Goal: Information Seeking & Learning: Learn about a topic

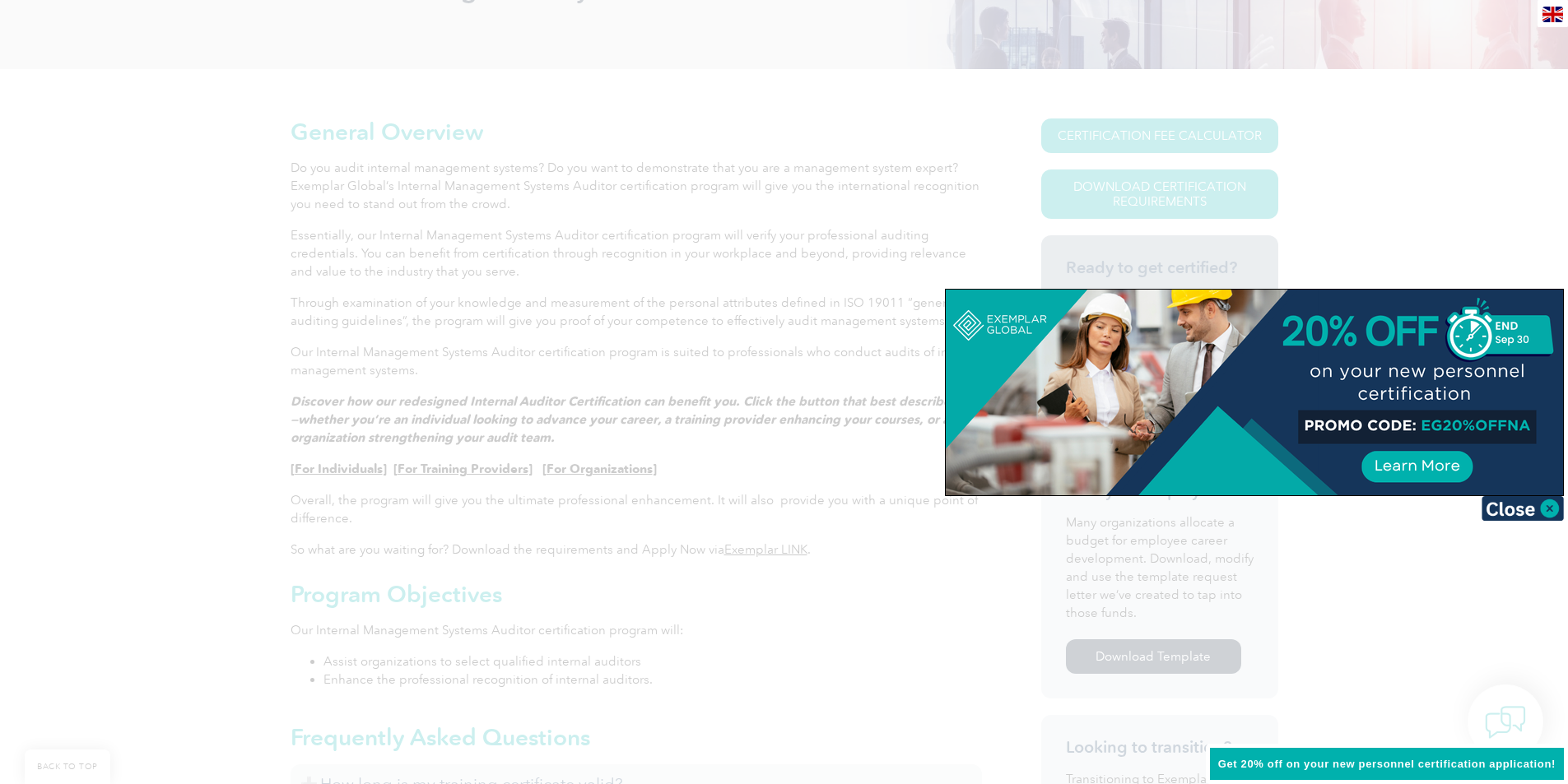
scroll to position [329, 0]
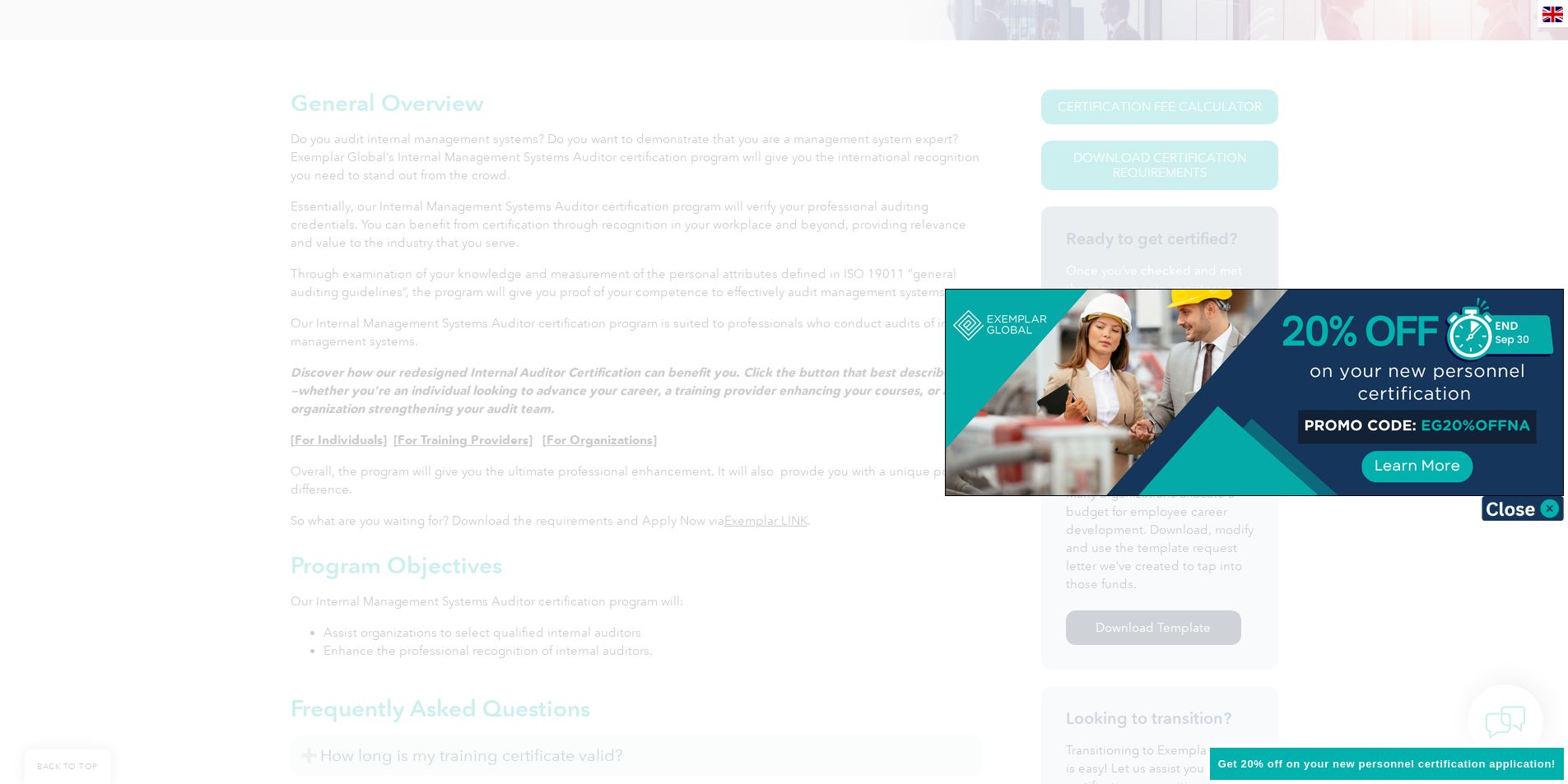
click at [1478, 689] on div at bounding box center [784, 392] width 1568 height 784
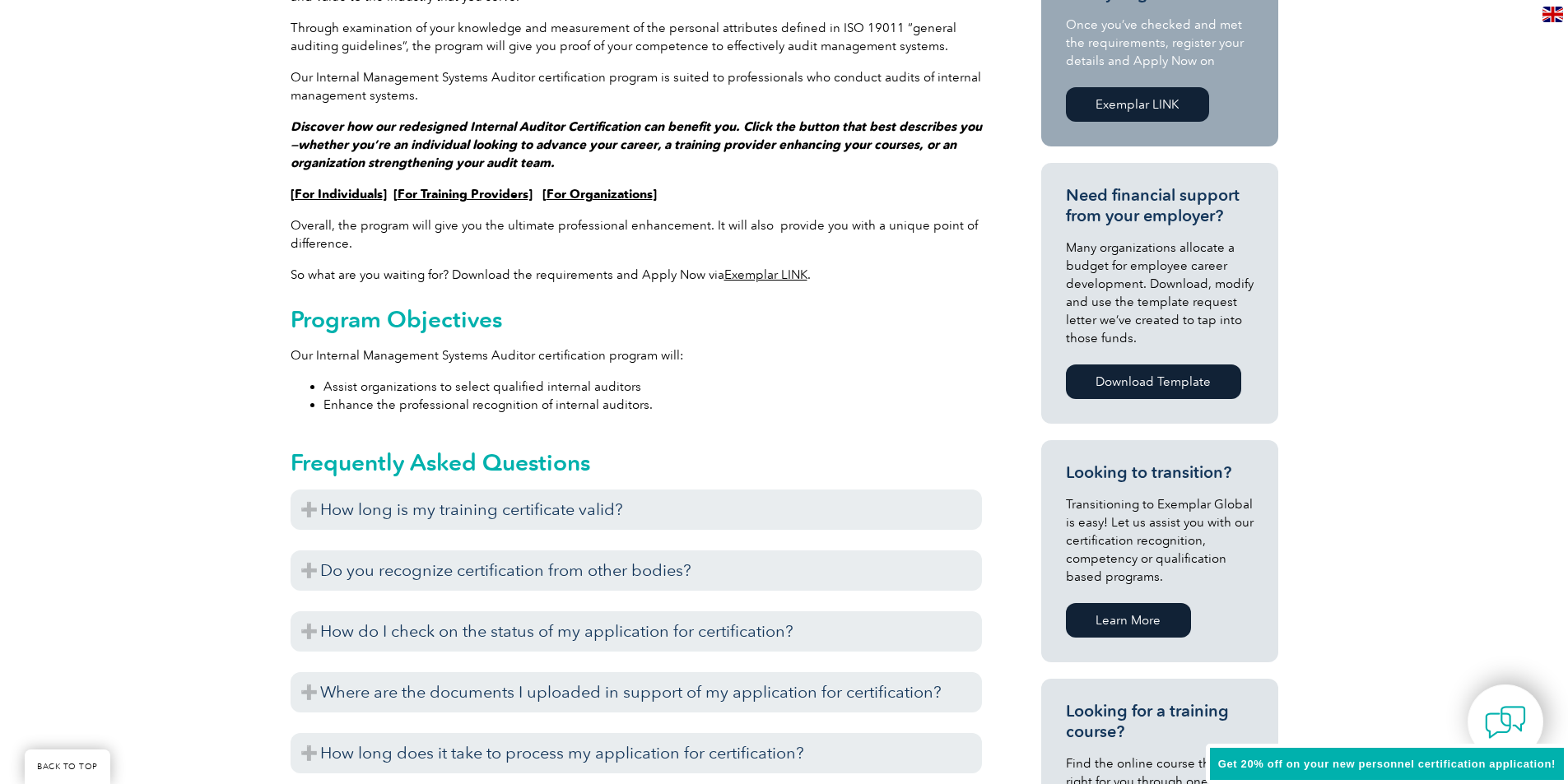
scroll to position [576, 0]
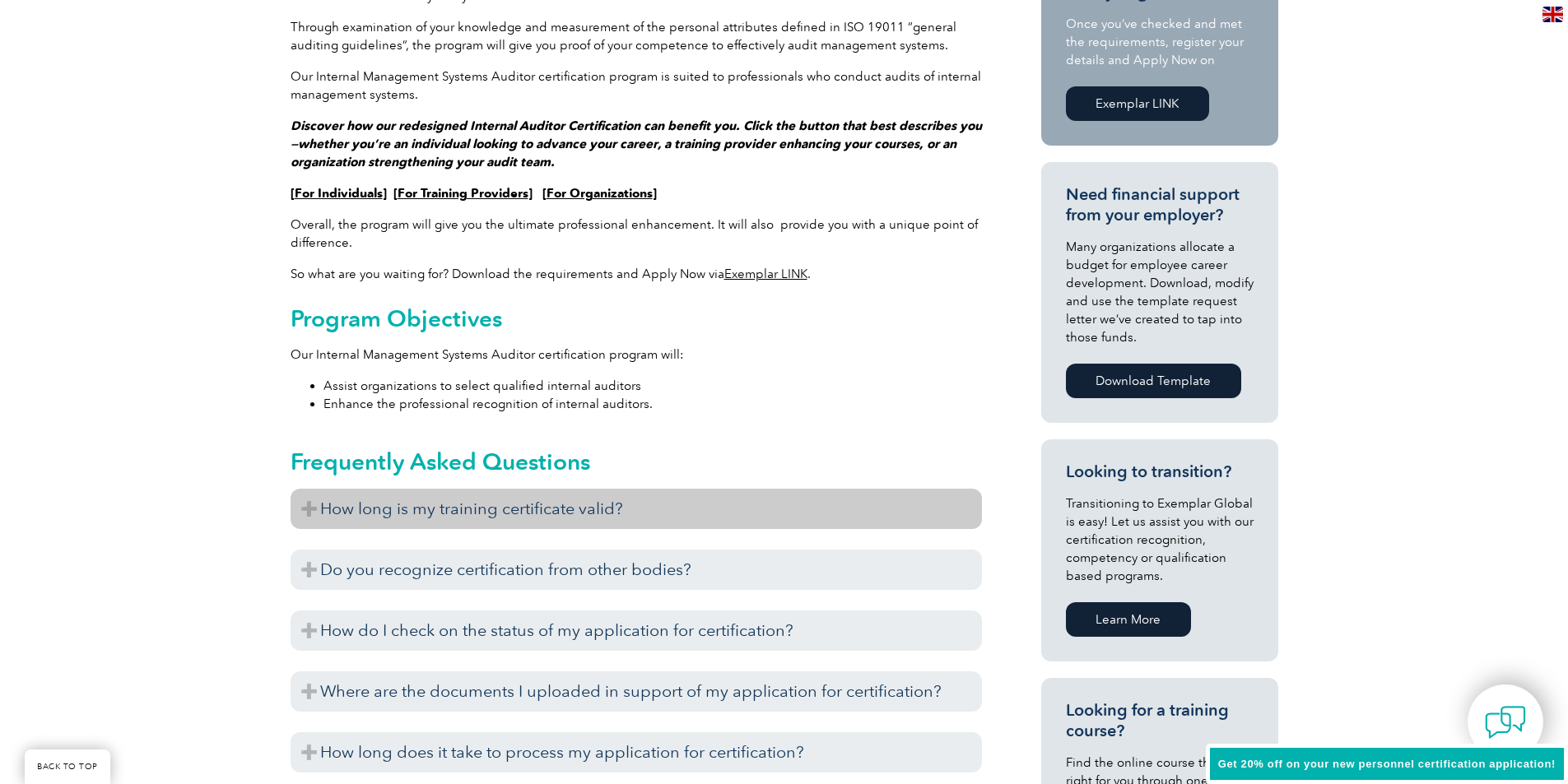
click at [721, 514] on h3 "How long is my training certificate valid?" at bounding box center [636, 509] width 691 height 40
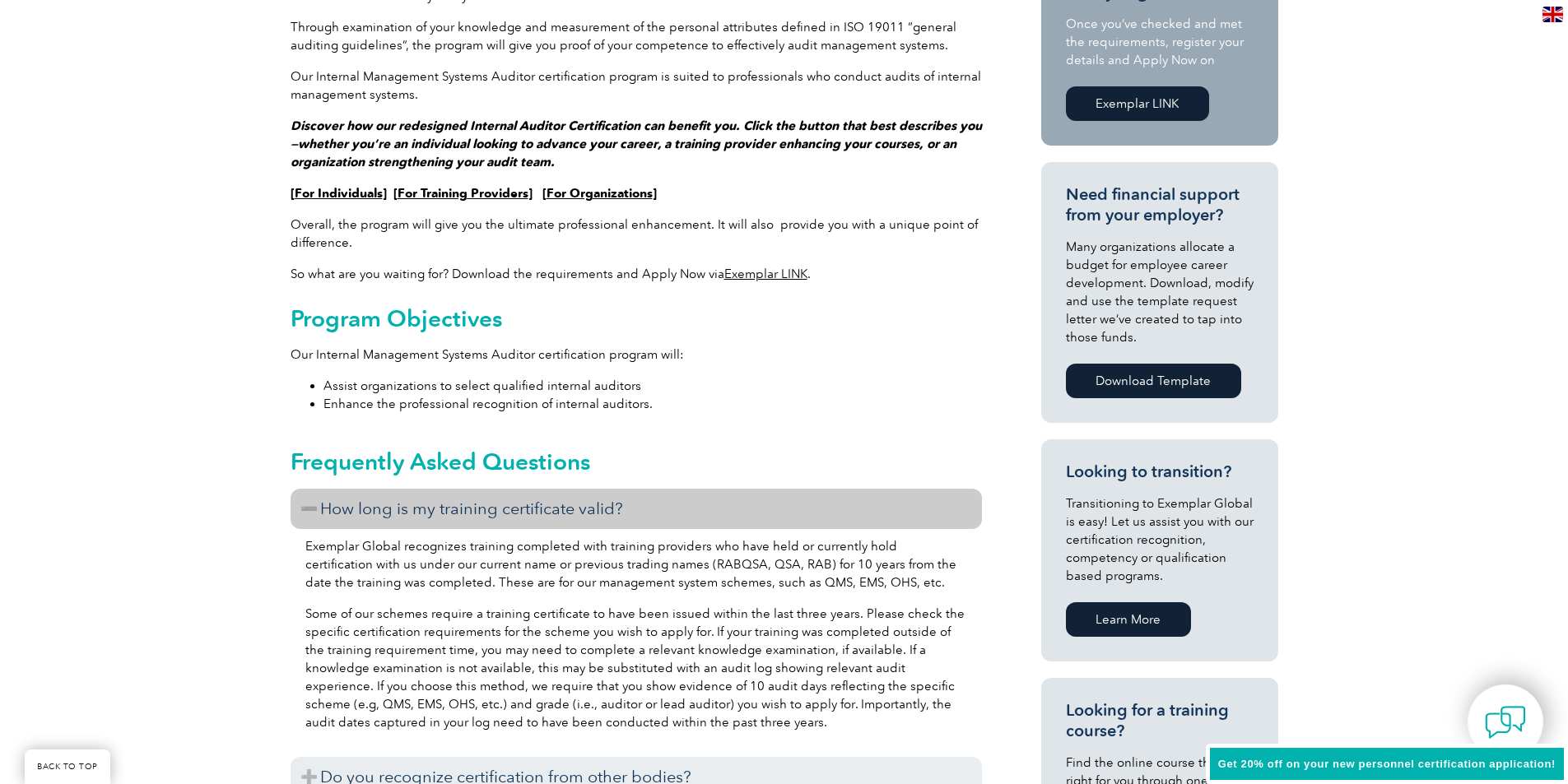
click at [739, 507] on h3 "How long is my training certificate valid?" at bounding box center [636, 509] width 691 height 40
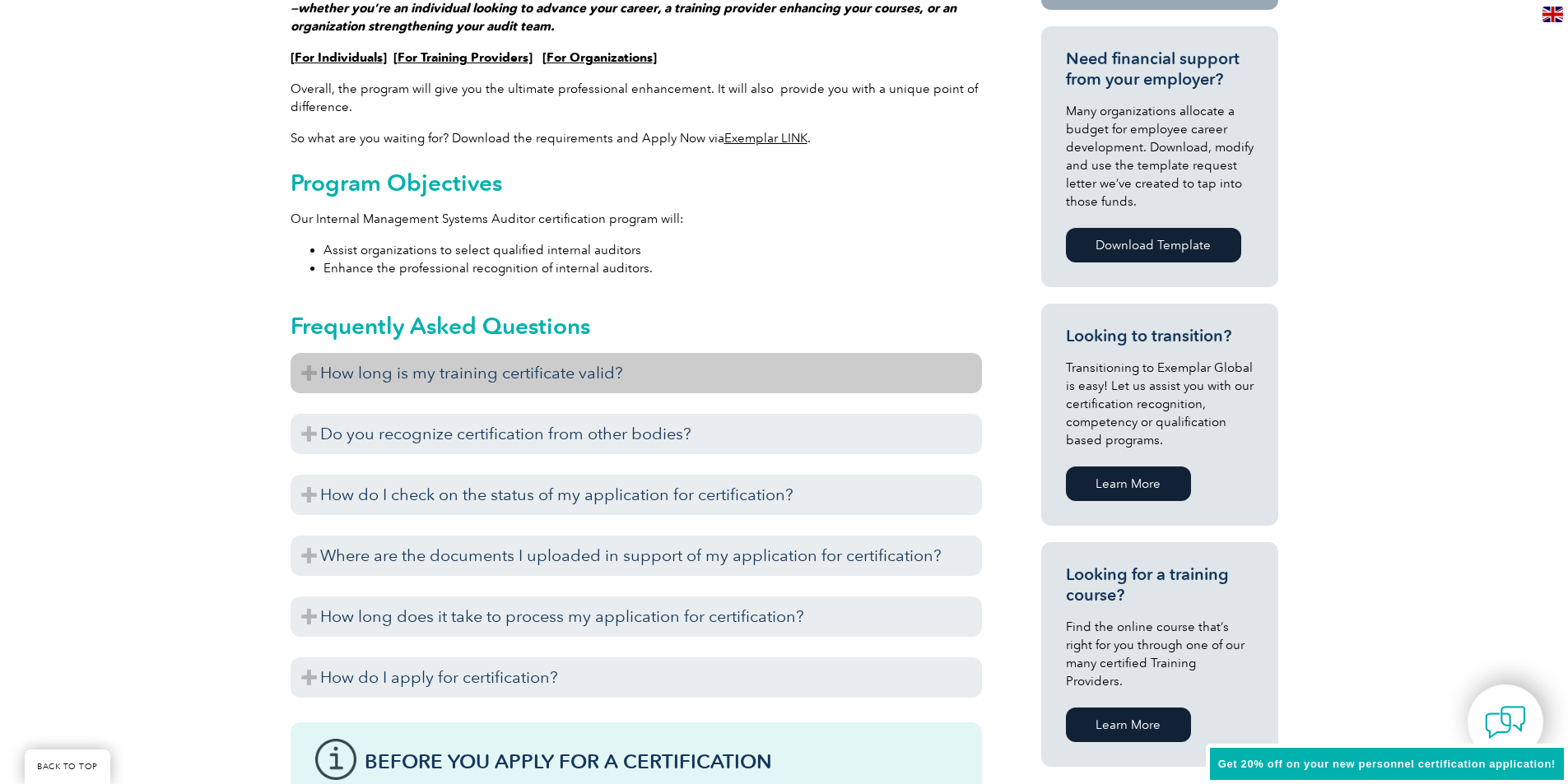
scroll to position [740, 0]
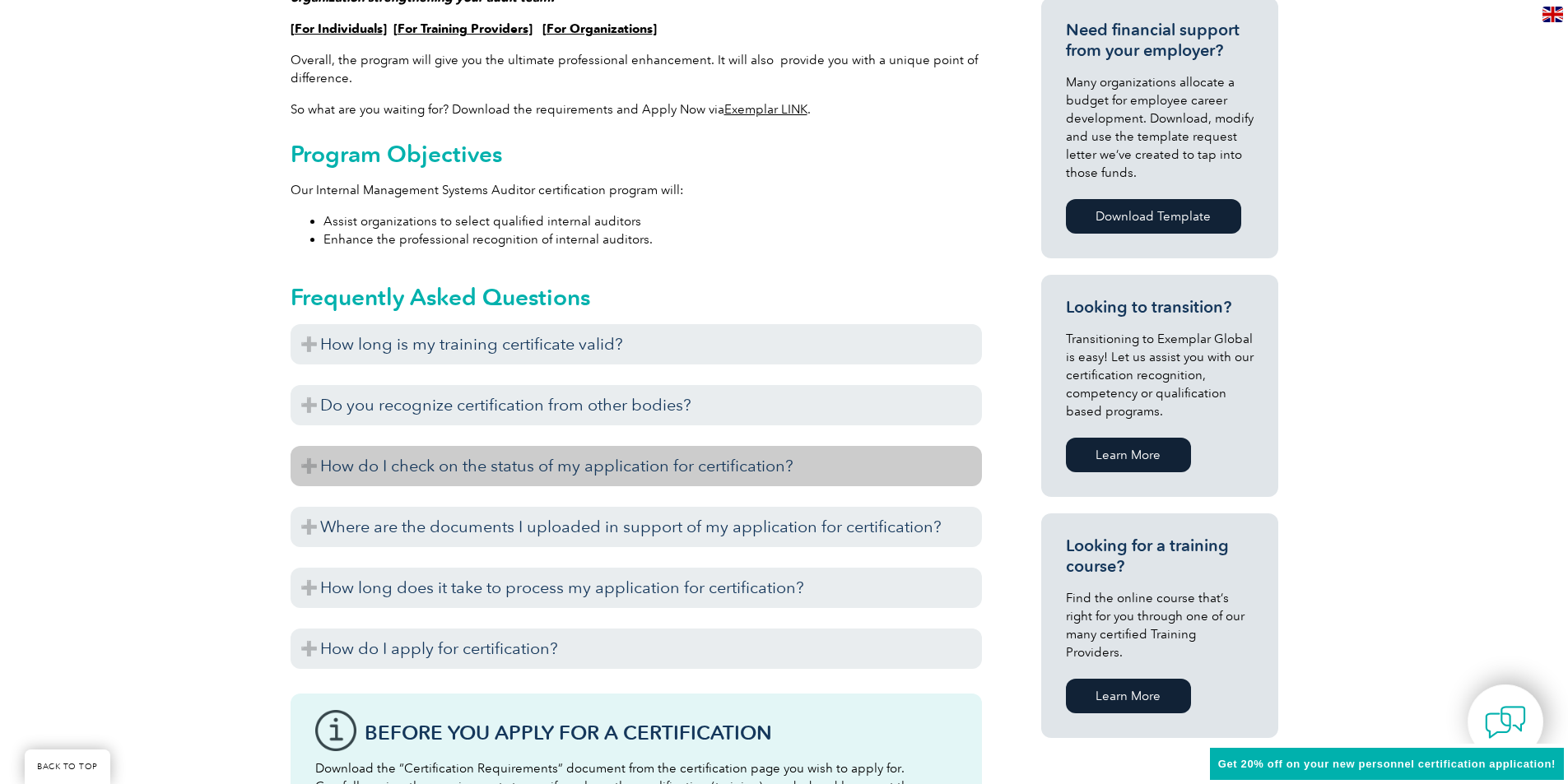
click at [721, 481] on h3 "How do I check on the status of my application for certification?" at bounding box center [636, 466] width 691 height 40
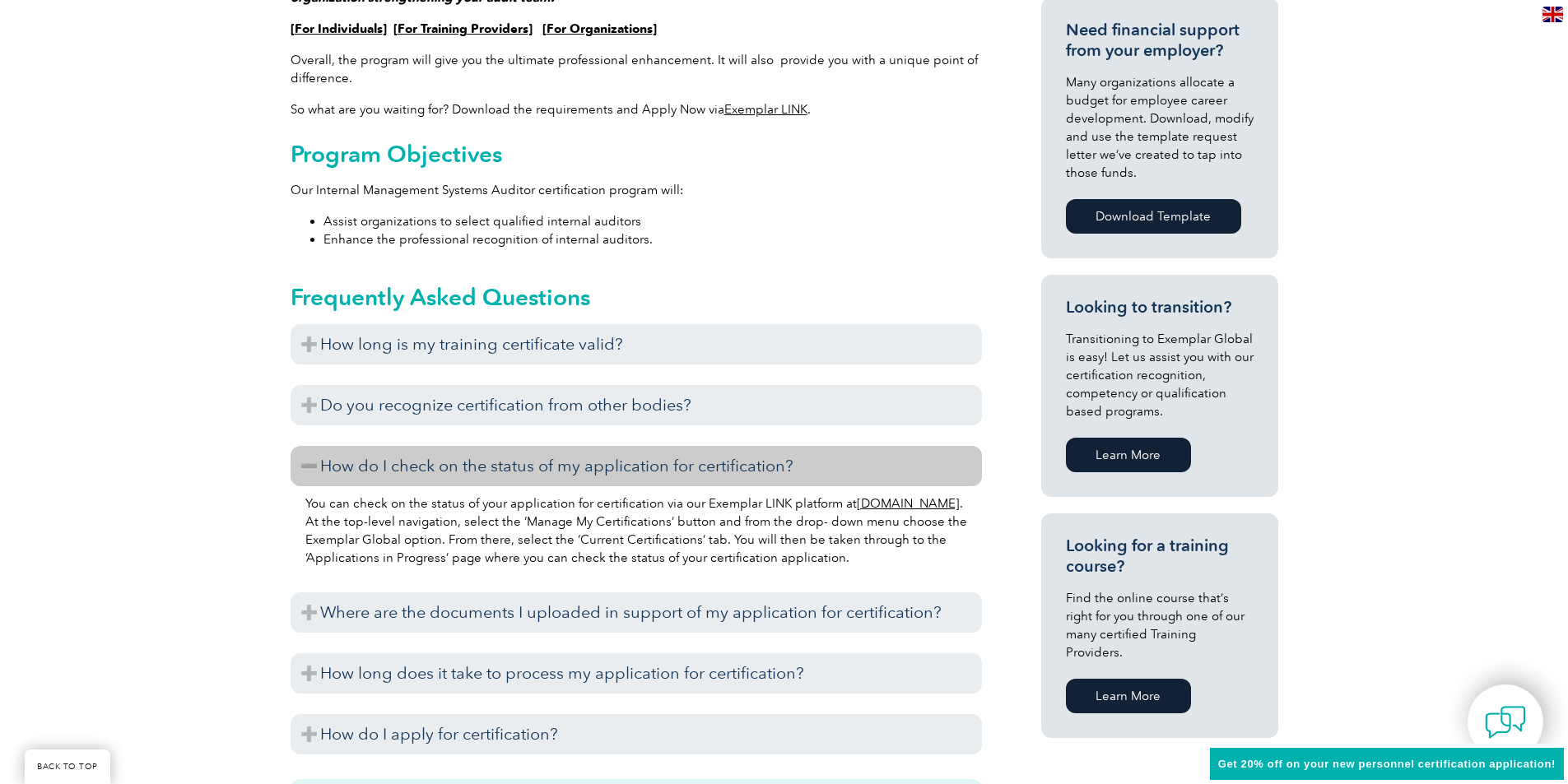
click at [730, 473] on h3 "How do I check on the status of my application for certification?" at bounding box center [636, 466] width 691 height 40
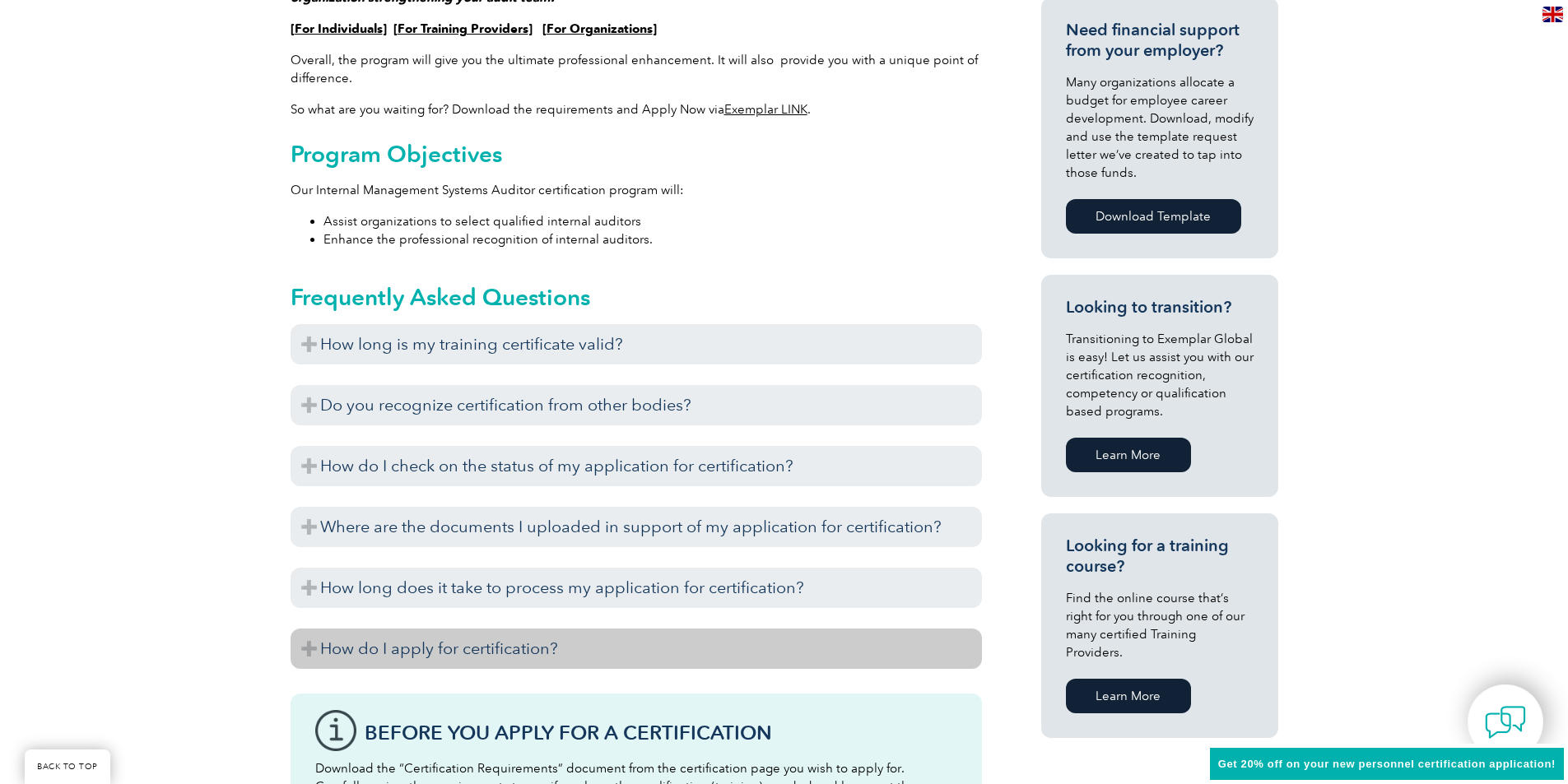
click at [525, 646] on h3 "How do I apply for certification?" at bounding box center [636, 649] width 691 height 40
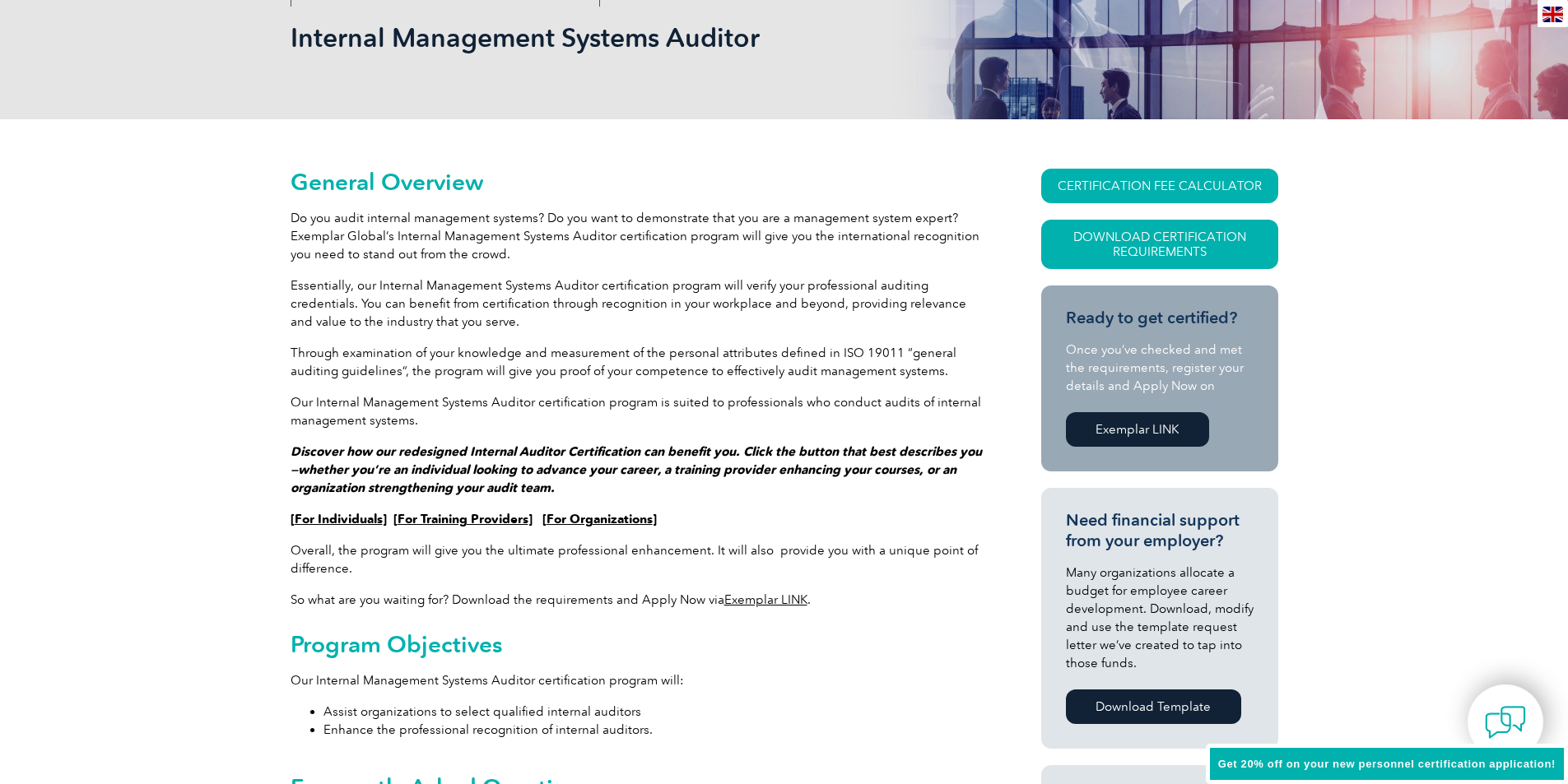
scroll to position [0, 0]
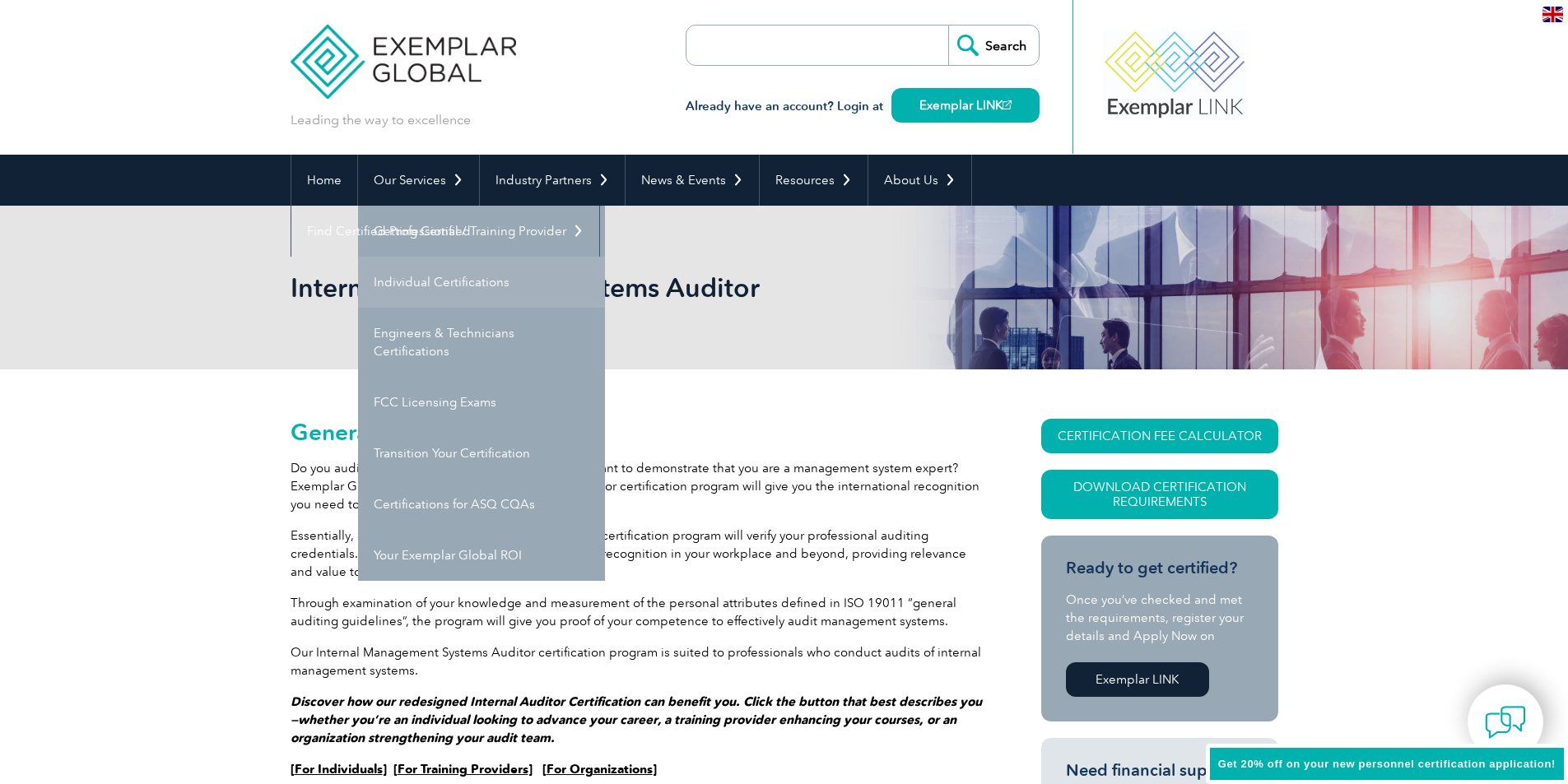
click at [427, 287] on link "Individual Certifications" at bounding box center [482, 282] width 247 height 51
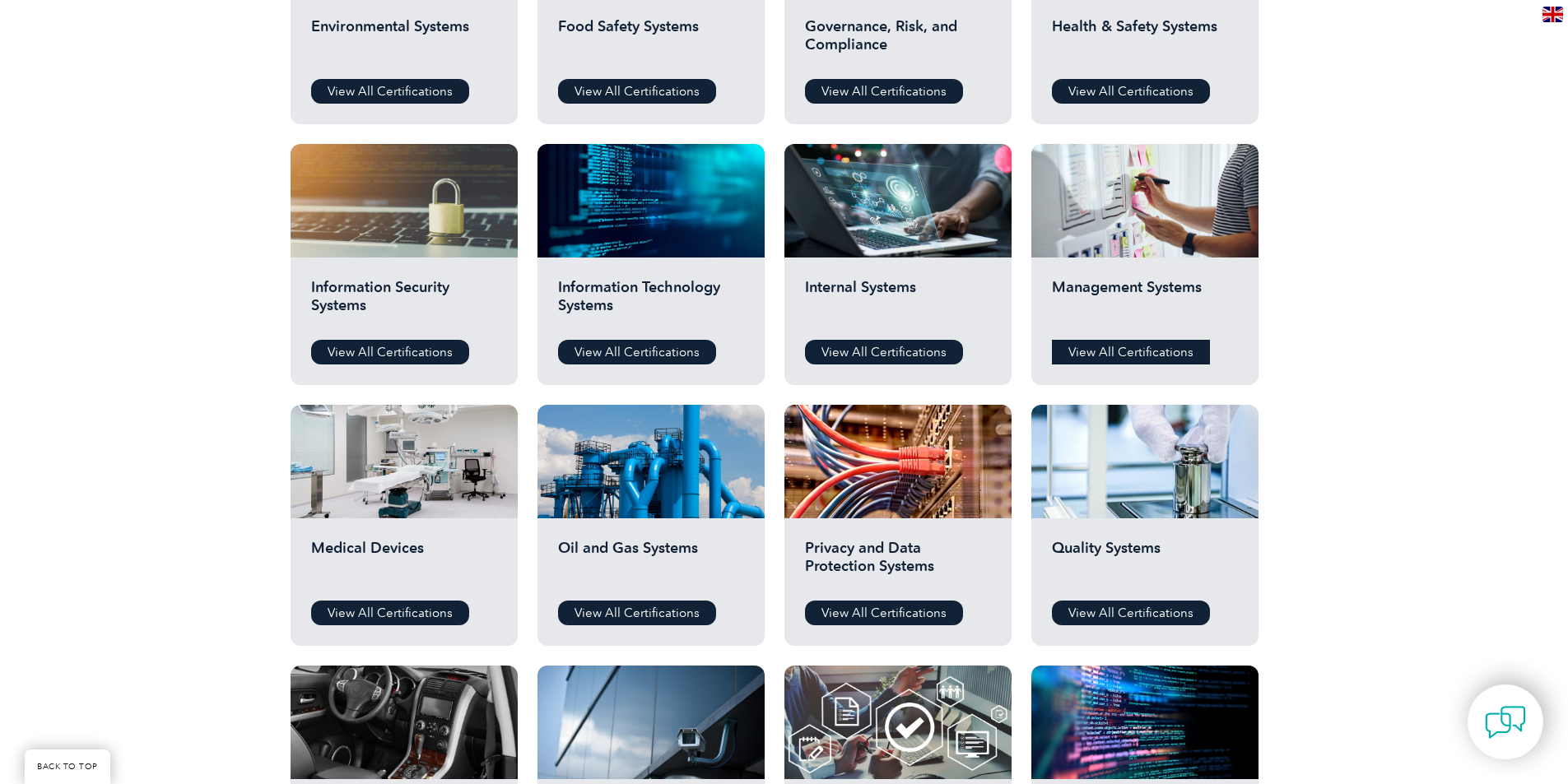
scroll to position [822, 0]
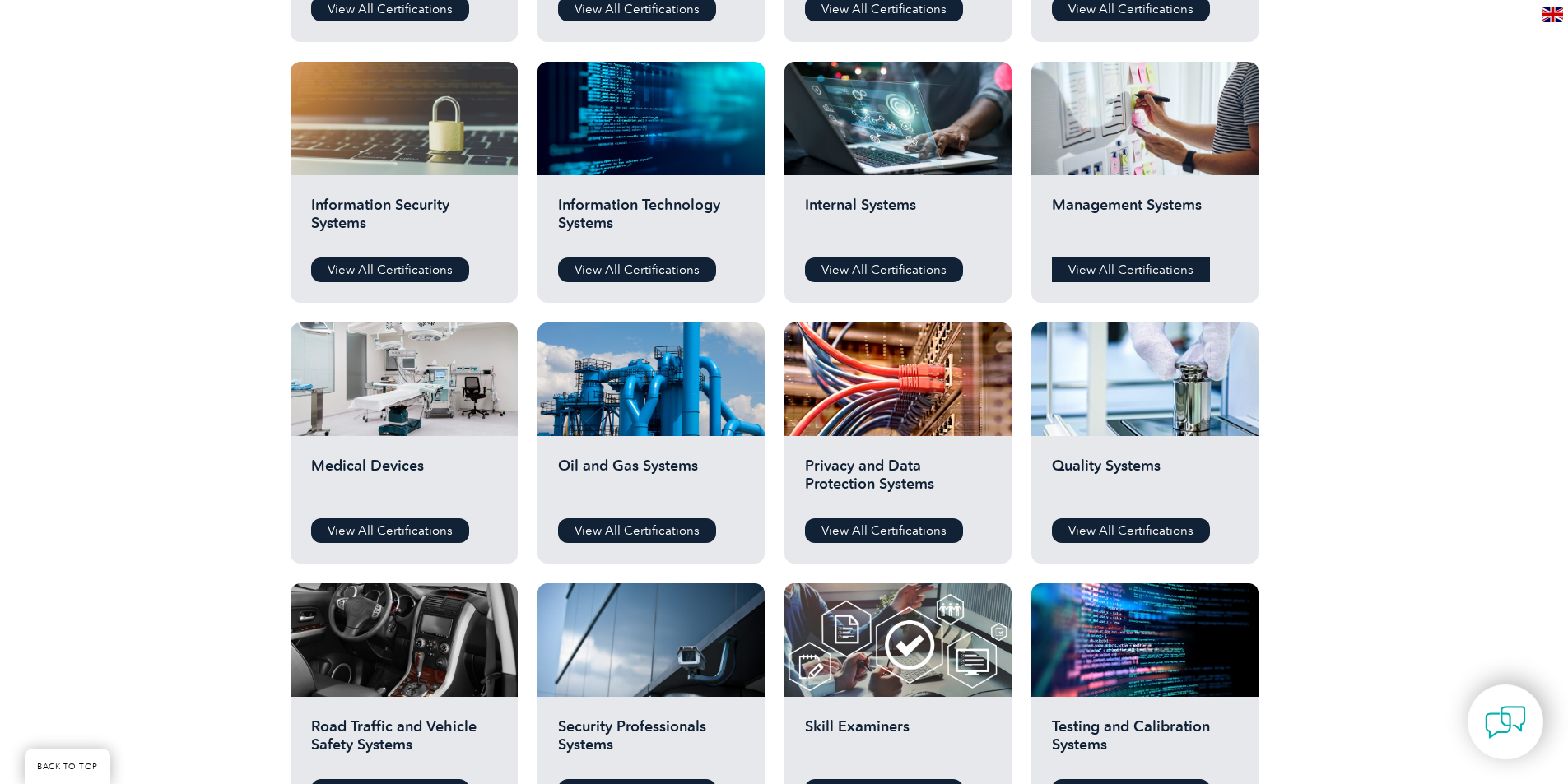
click at [1103, 264] on link "View All Certifications" at bounding box center [1130, 270] width 158 height 25
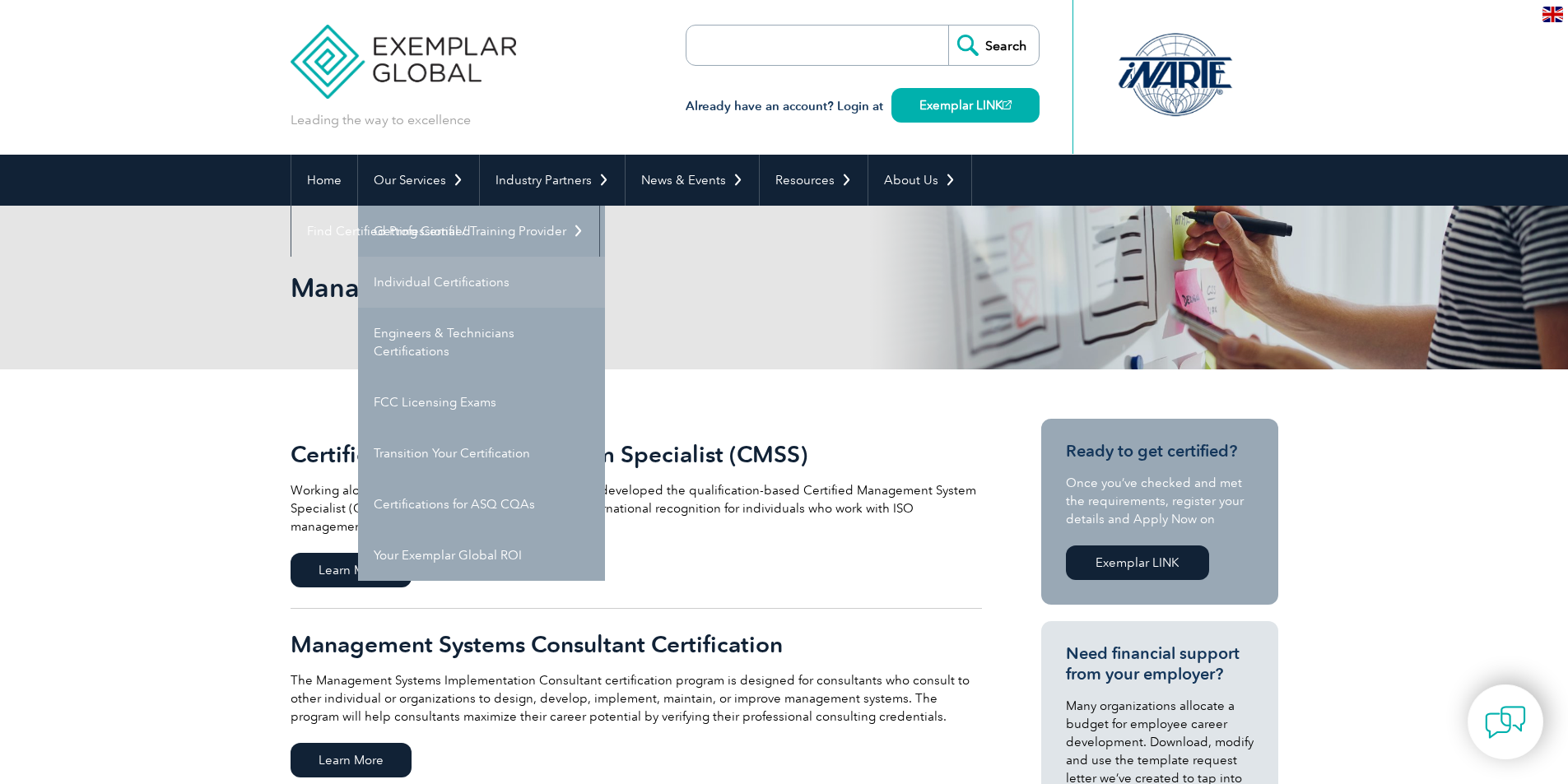
click at [483, 292] on link "Individual Certifications" at bounding box center [482, 282] width 247 height 51
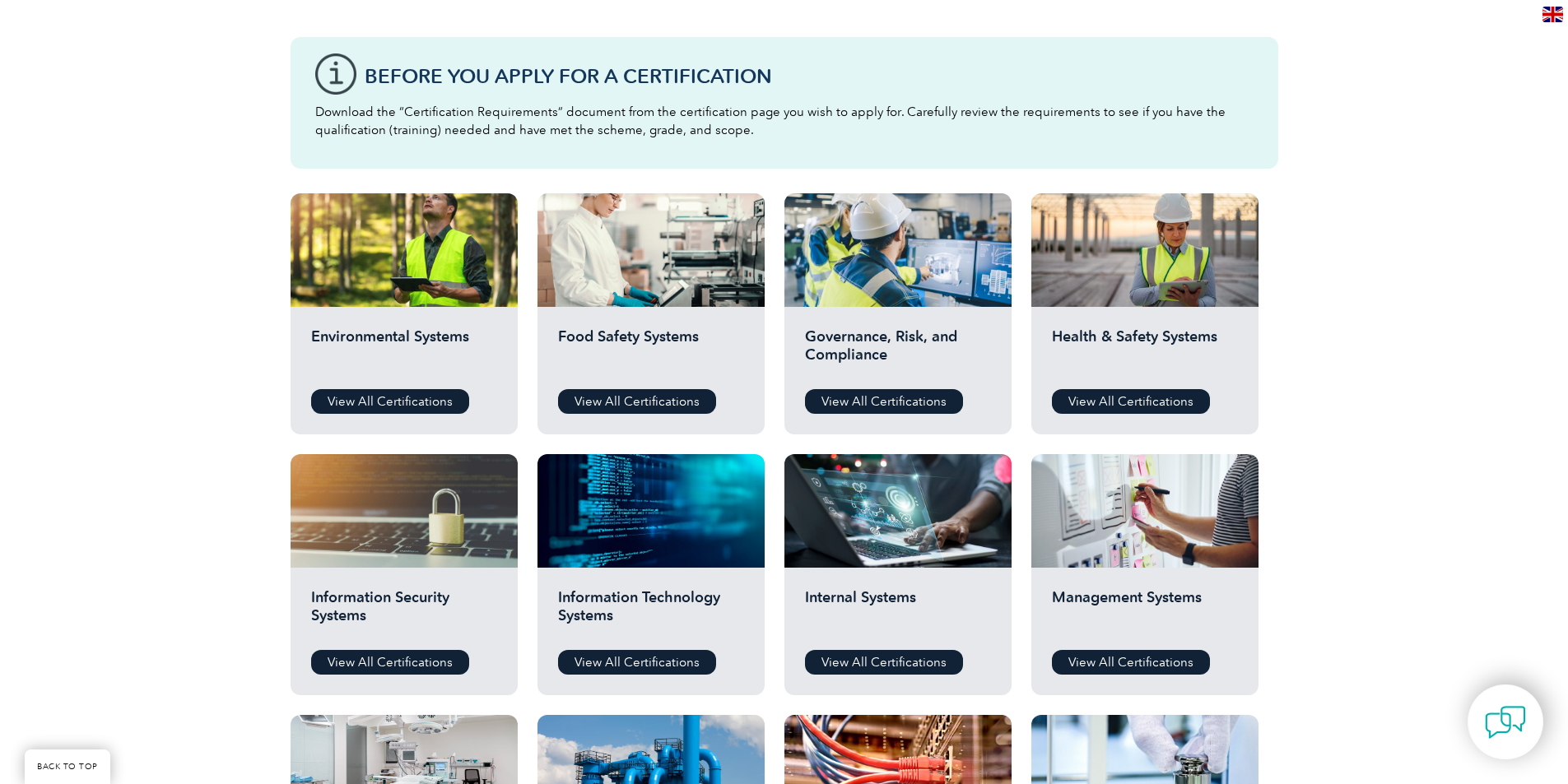
scroll to position [247, 0]
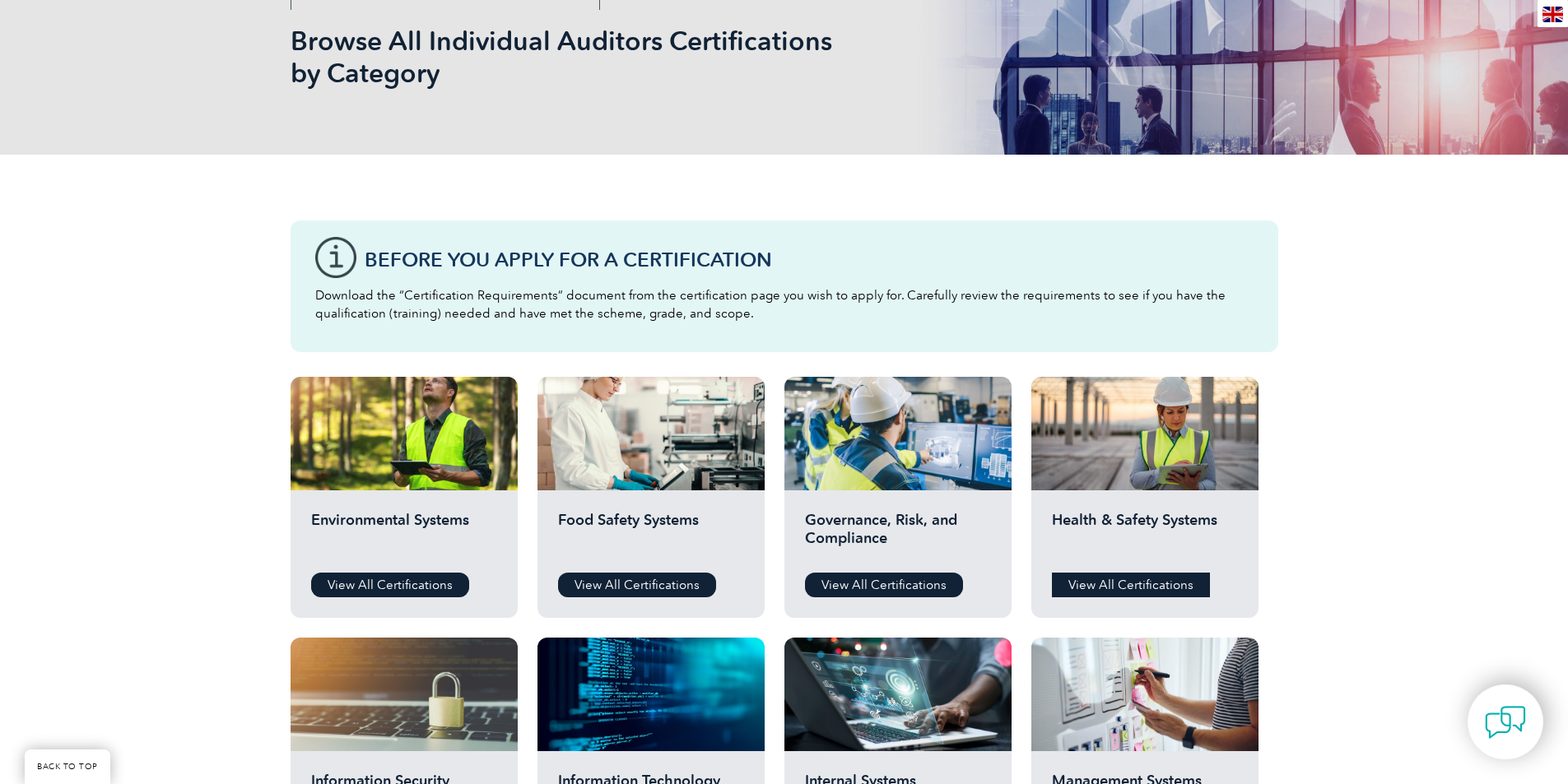
click at [1133, 582] on link "View All Certifications" at bounding box center [1130, 584] width 158 height 25
